Goal: Information Seeking & Learning: Learn about a topic

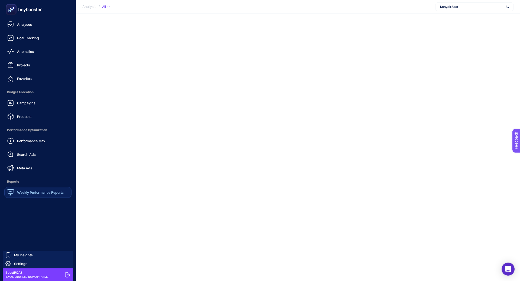
click at [37, 192] on span "Weekly Performance Reports" at bounding box center [40, 192] width 47 height 4
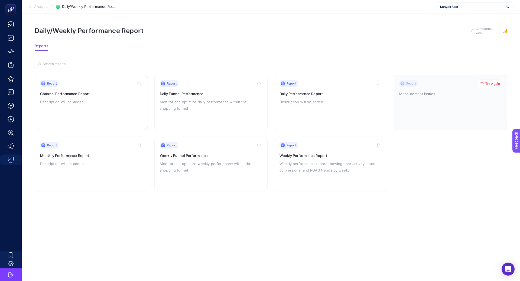
click at [79, 107] on div "Report Channel Performance Report Description will be added" at bounding box center [91, 102] width 102 height 44
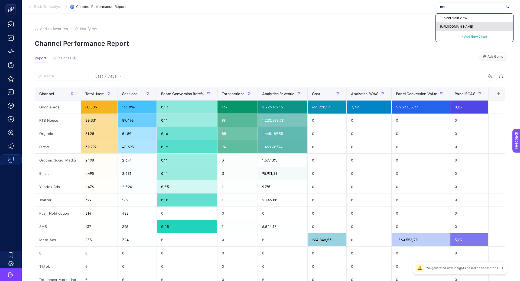
type input "mai"
click at [491, 22] on div "https://www.mai.com.tr/" at bounding box center [475, 26] width 78 height 9
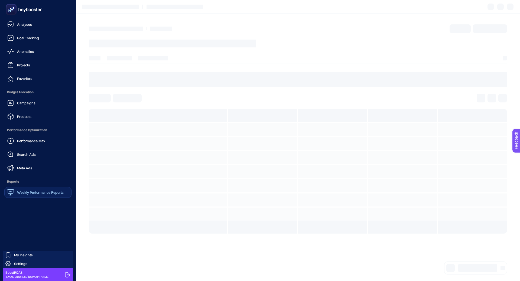
click at [27, 189] on div "Weekly Performance Reports" at bounding box center [35, 192] width 56 height 7
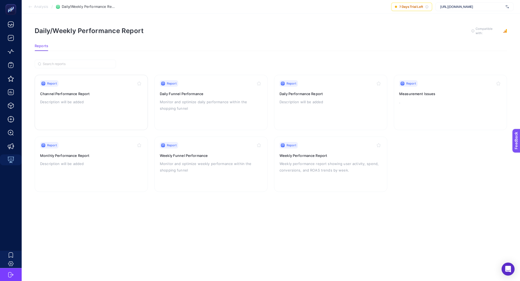
click at [105, 107] on div "Report Channel Performance Report Description will be added" at bounding box center [91, 102] width 102 height 44
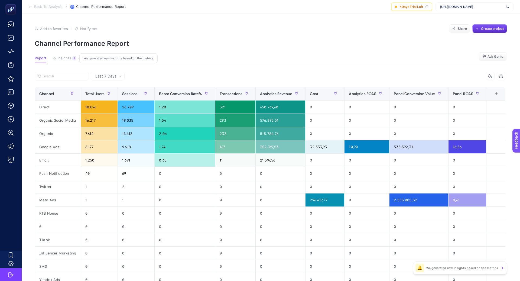
click at [69, 57] on span "Insights" at bounding box center [65, 58] width 14 height 4
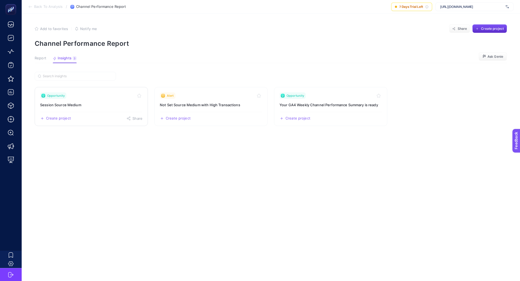
click at [86, 101] on link "Opportunity Session Source Medium Create project Share" at bounding box center [91, 106] width 113 height 39
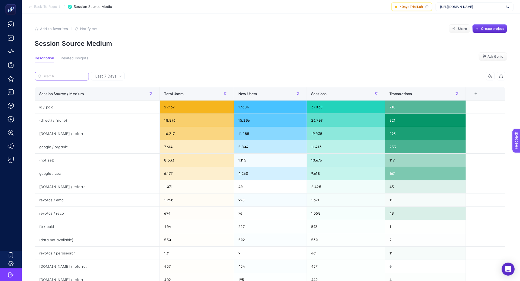
click at [59, 77] on input "Search" at bounding box center [64, 76] width 43 height 4
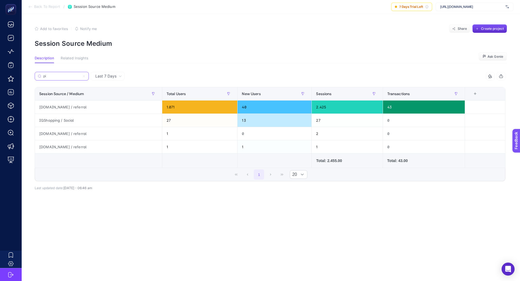
type input "p"
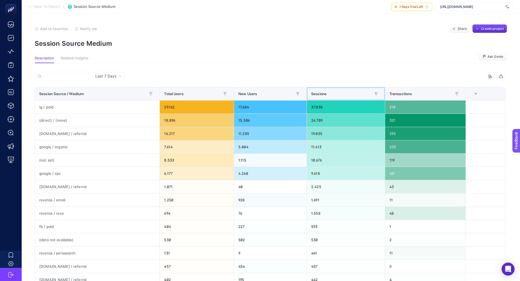
click at [324, 100] on th "Sessions" at bounding box center [346, 93] width 78 height 13
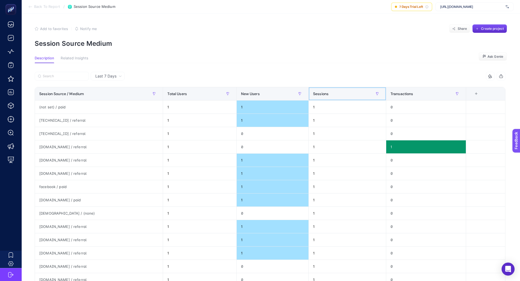
click at [324, 100] on th "Sessions" at bounding box center [348, 93] width 78 height 13
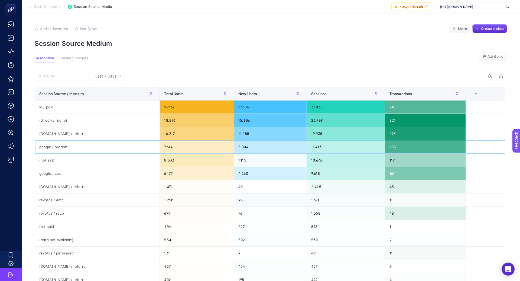
click at [314, 148] on div "11.413" at bounding box center [346, 146] width 78 height 13
click at [106, 78] on span "Last 7 Days" at bounding box center [105, 75] width 21 height 5
click at [112, 97] on li "Last 30 Days" at bounding box center [107, 97] width 31 height 10
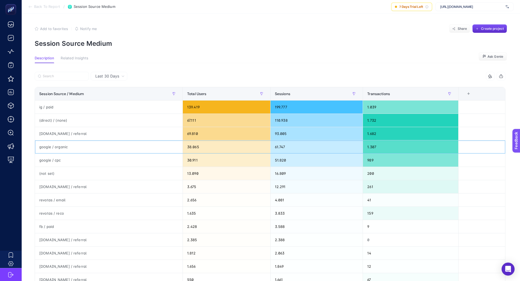
click at [279, 147] on div "61.747" at bounding box center [317, 146] width 92 height 13
click at [191, 145] on div "38.065" at bounding box center [227, 146] width 88 height 13
click at [80, 76] on input "Search" at bounding box center [64, 76] width 43 height 4
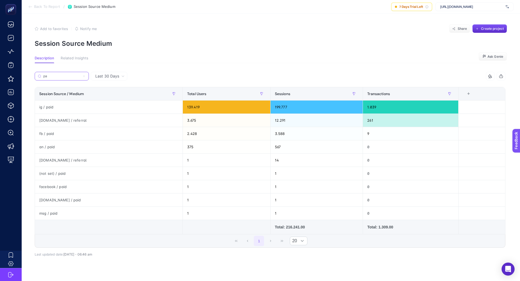
type input "p"
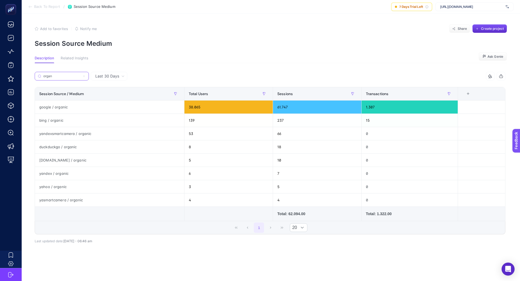
type input "organi"
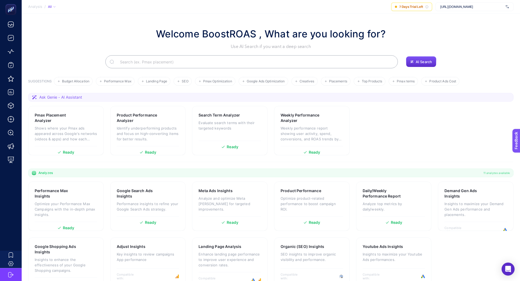
click at [453, 7] on span "https://www.mai.com.tr/" at bounding box center [471, 7] width 63 height 4
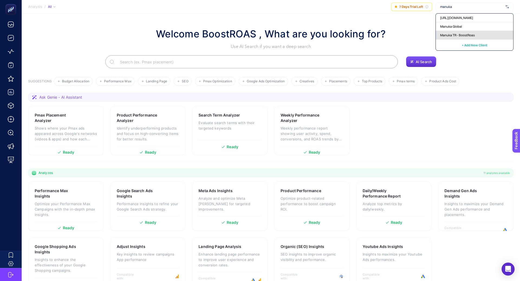
type input "manuka"
click at [465, 33] on span "Manuka TR - BoostRoas" at bounding box center [457, 35] width 35 height 4
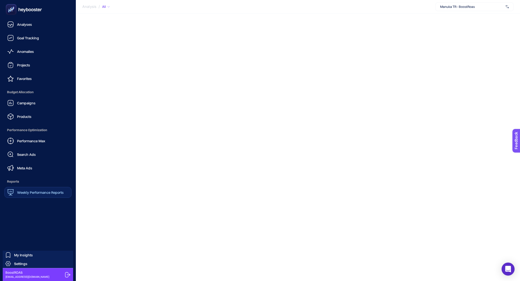
click at [31, 190] on div "Weekly Performance Reports" at bounding box center [35, 192] width 56 height 7
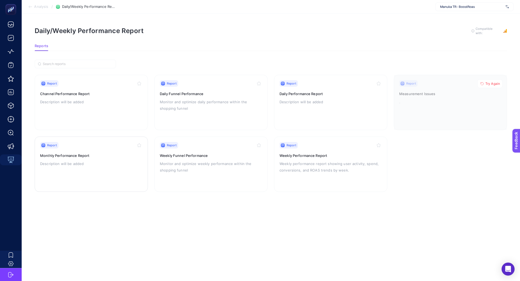
click at [99, 164] on p "Description will be added" at bounding box center [91, 163] width 102 height 7
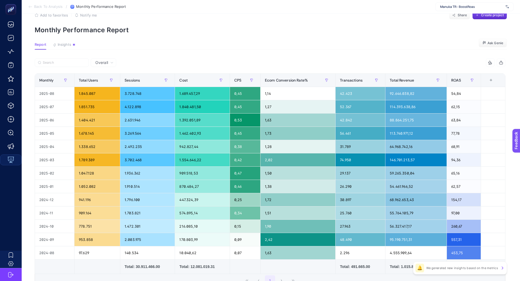
scroll to position [18, 0]
